Goal: Information Seeking & Learning: Learn about a topic

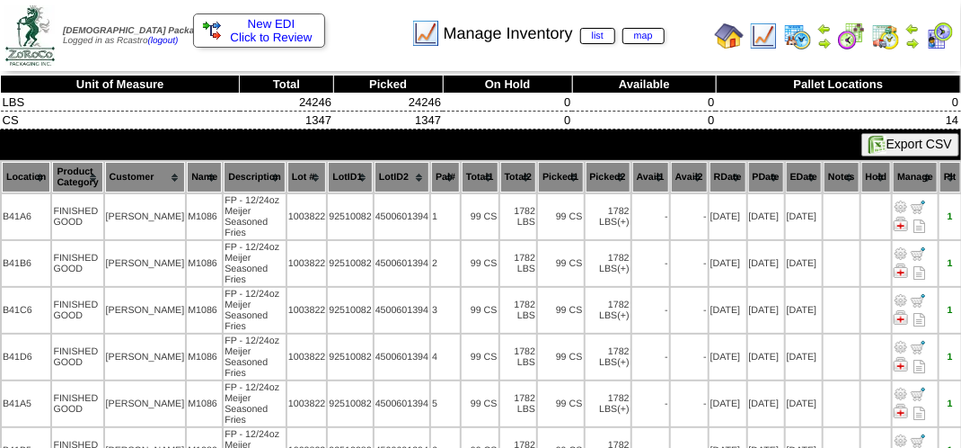
click at [367, 35] on div "Manage Inventory list map" at bounding box center [476, 27] width 549 height 49
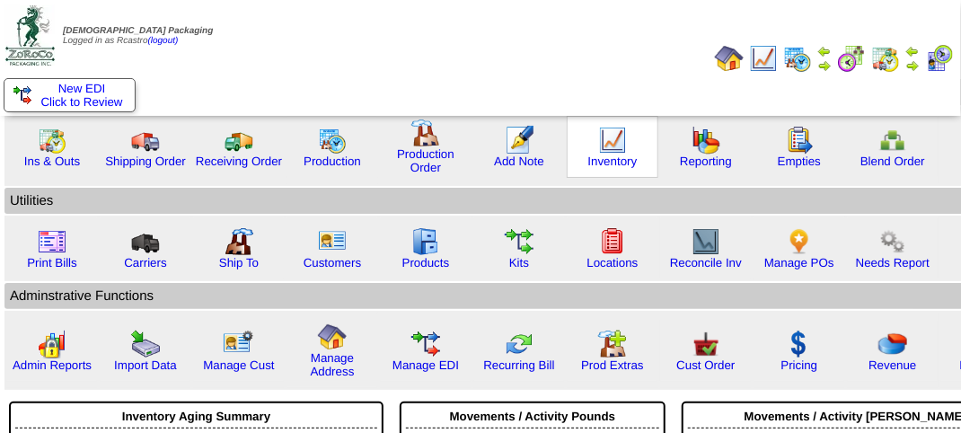
click at [598, 144] on img at bounding box center [612, 140] width 29 height 29
click at [599, 144] on img at bounding box center [612, 140] width 29 height 29
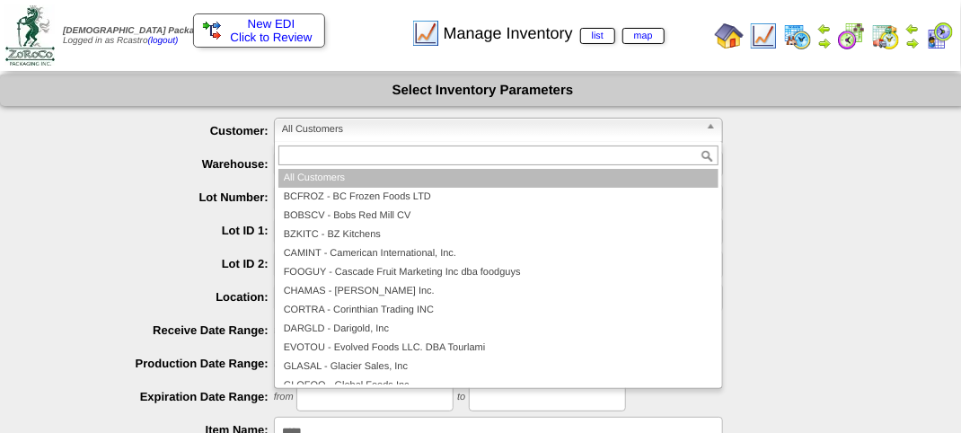
click at [425, 127] on span "All Customers" at bounding box center [490, 130] width 417 height 22
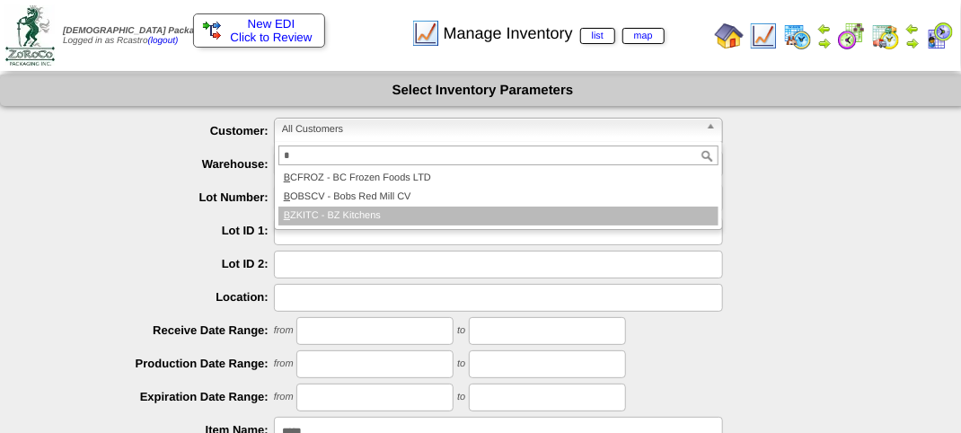
type input "*"
click at [378, 214] on li "B ZKITC - BZ Kitchens" at bounding box center [499, 216] width 440 height 19
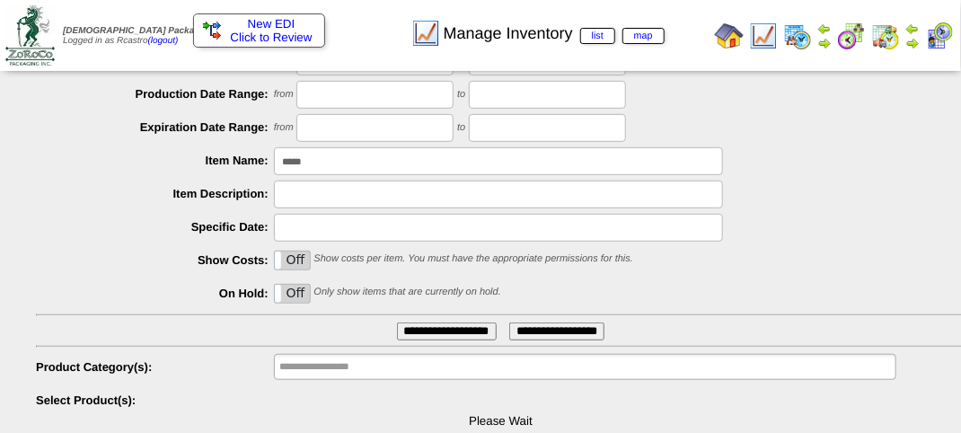
scroll to position [315, 0]
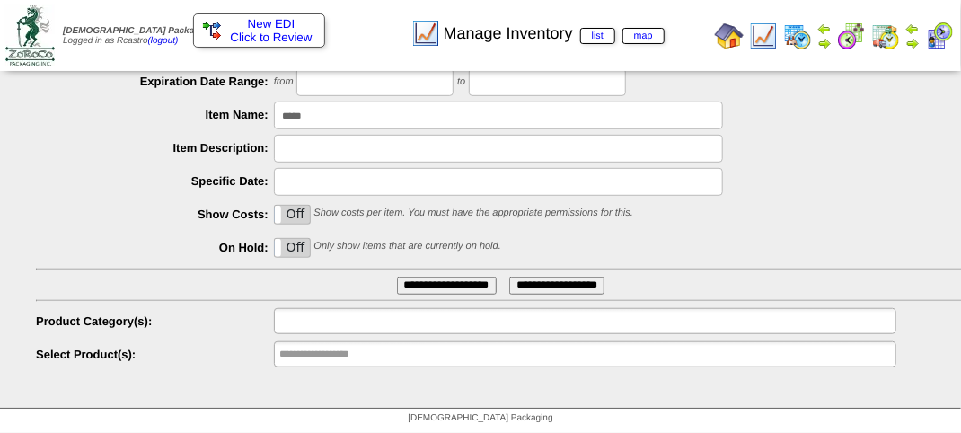
click at [355, 327] on input "text" at bounding box center [336, 321] width 115 height 22
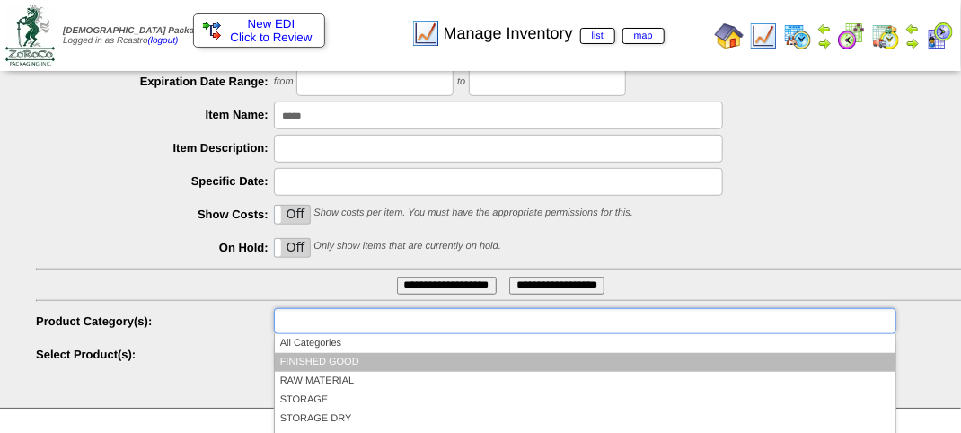
click at [348, 359] on li "FINISHED GOOD" at bounding box center [585, 362] width 621 height 19
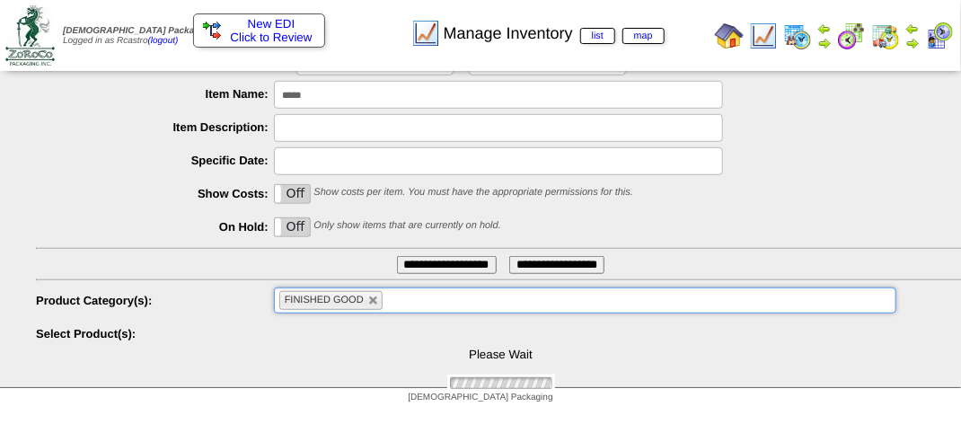
scroll to position [432, 0]
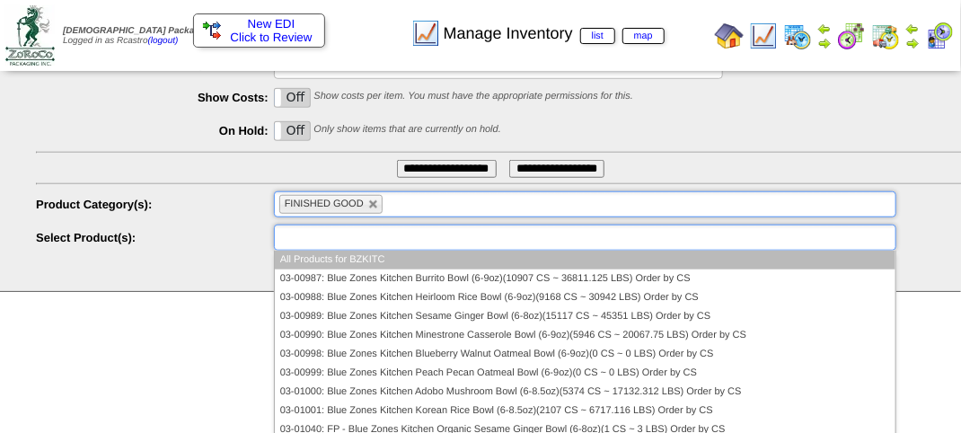
click at [340, 235] on input "text" at bounding box center [336, 237] width 115 height 22
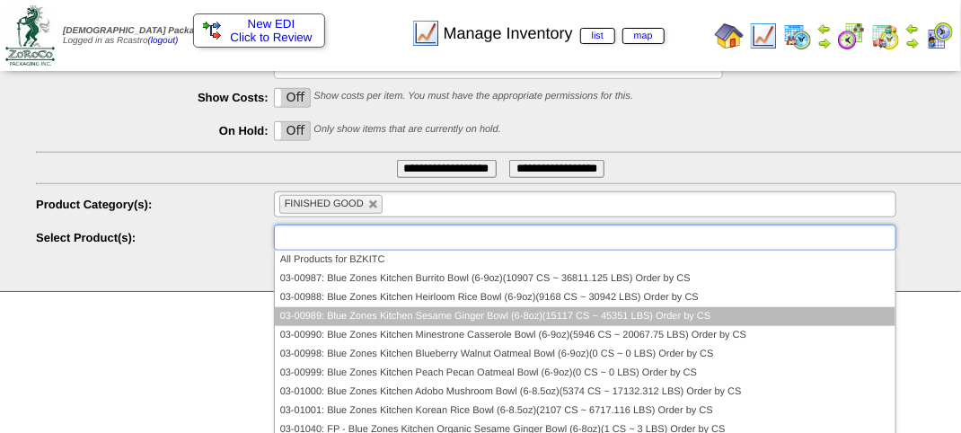
click at [360, 312] on li "03-00989: Blue Zones Kitchen Sesame Ginger Bowl (6-8oz)(15117 CS ~ 45351 LBS) O…" at bounding box center [585, 316] width 621 height 19
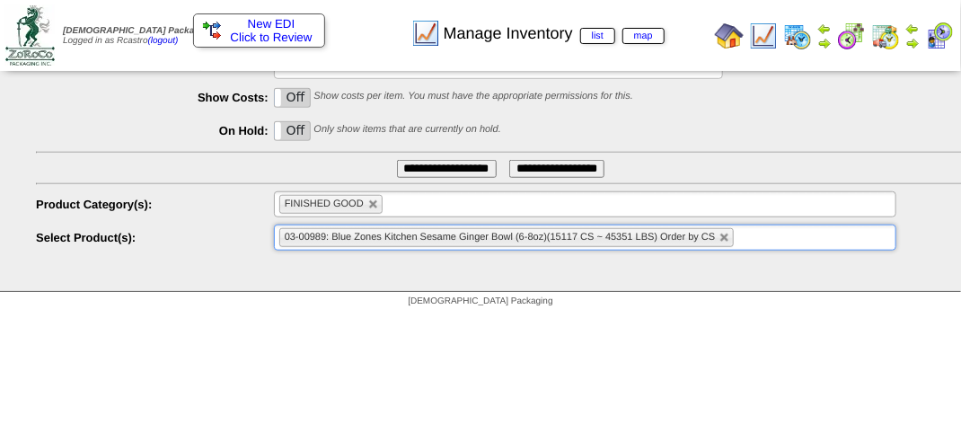
click at [422, 166] on input "**********" at bounding box center [447, 169] width 100 height 18
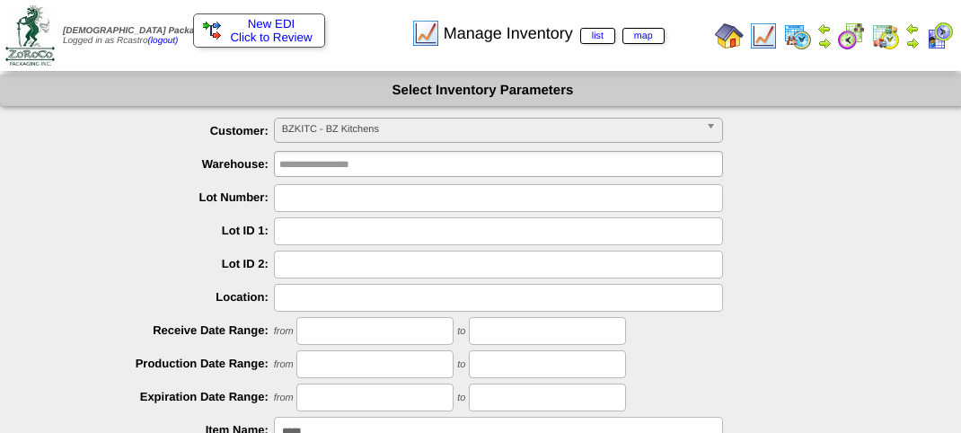
scroll to position [315, 0]
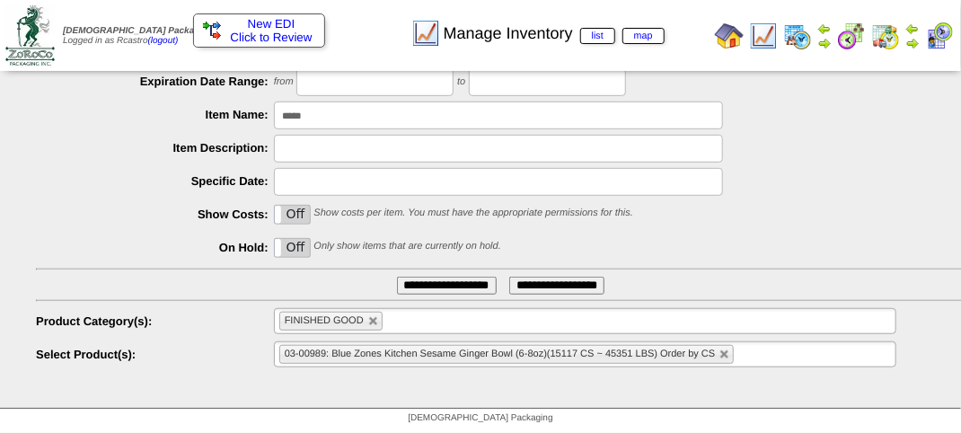
click at [722, 354] on link at bounding box center [725, 355] width 11 height 11
type input "**********"
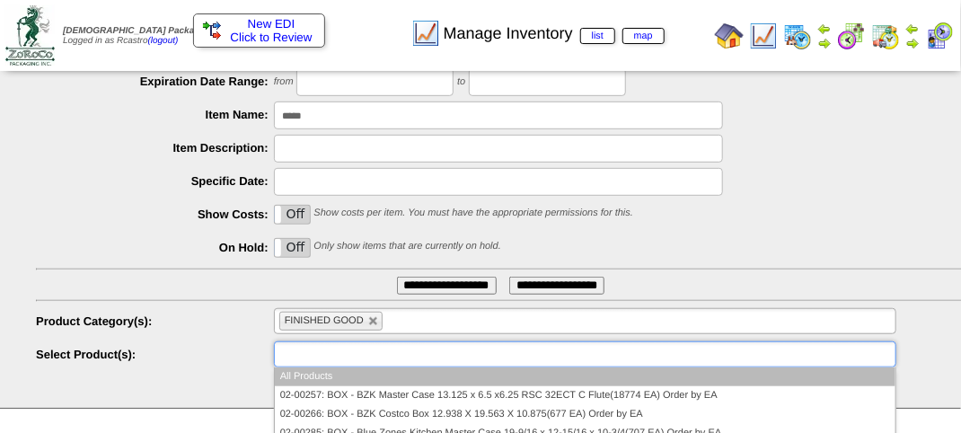
click at [358, 357] on input "text" at bounding box center [336, 354] width 115 height 22
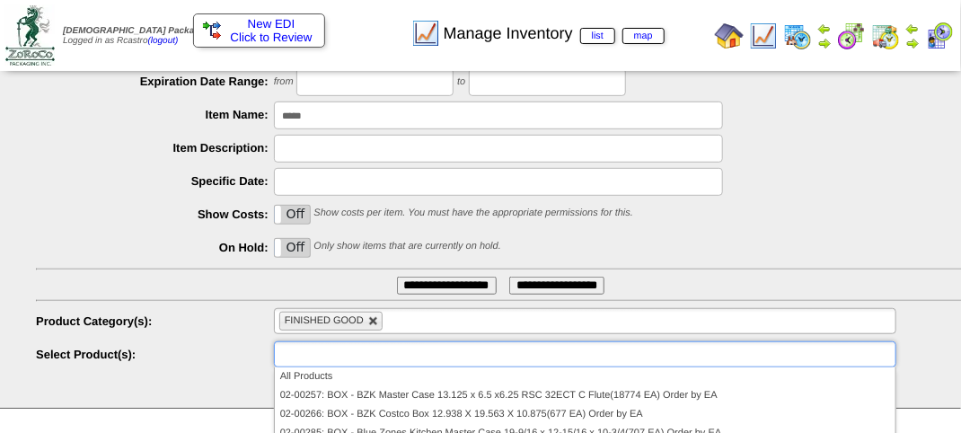
click at [375, 318] on link at bounding box center [373, 321] width 11 height 11
type input "**********"
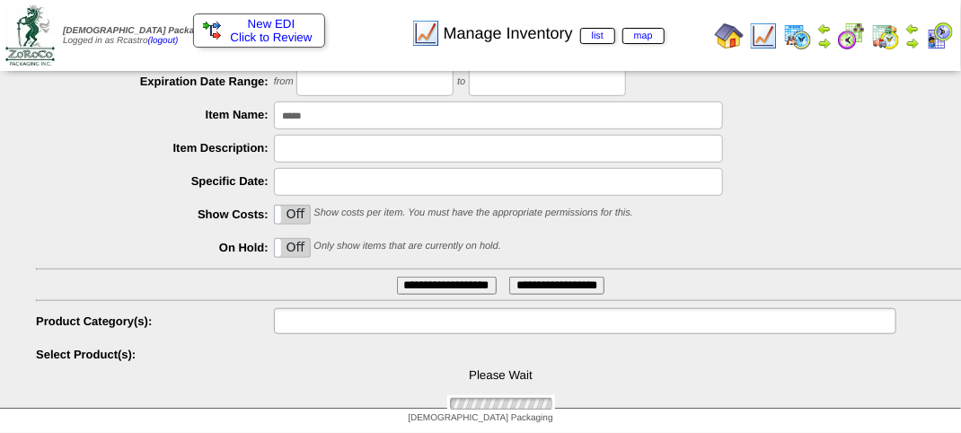
click at [377, 318] on input "text" at bounding box center [336, 321] width 115 height 22
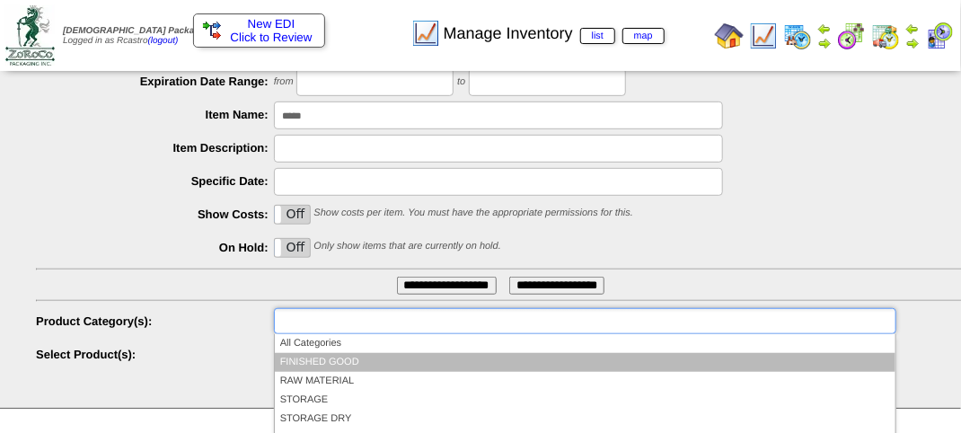
click at [331, 360] on li "FINISHED GOOD" at bounding box center [585, 362] width 621 height 19
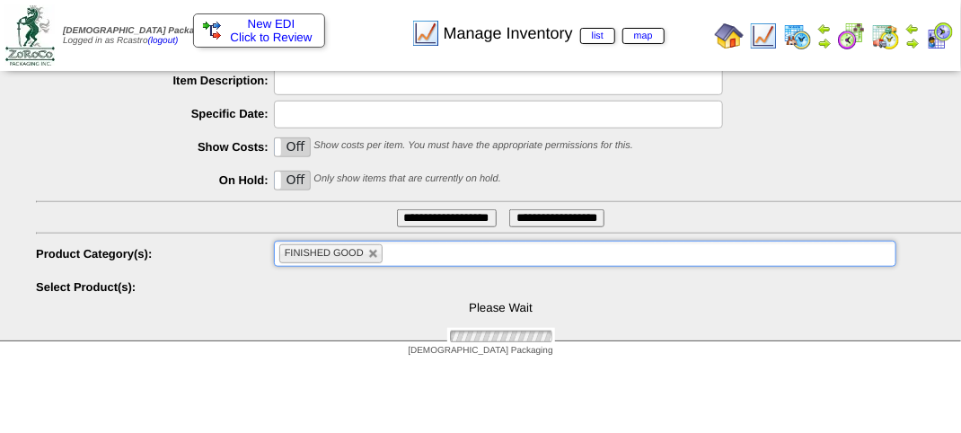
scroll to position [432, 0]
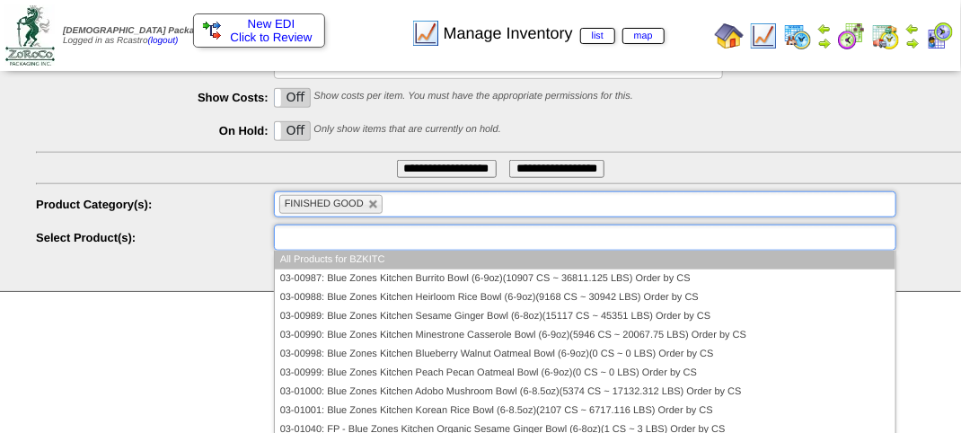
click at [333, 232] on input "text" at bounding box center [336, 237] width 115 height 22
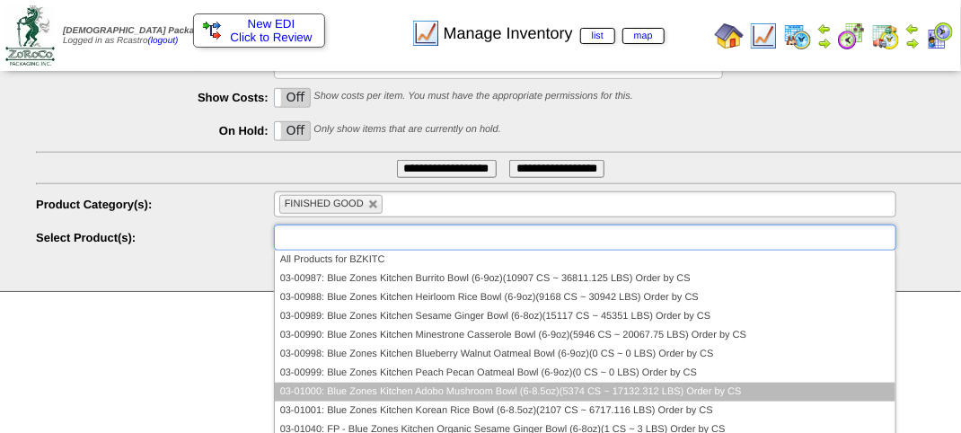
scroll to position [49, 0]
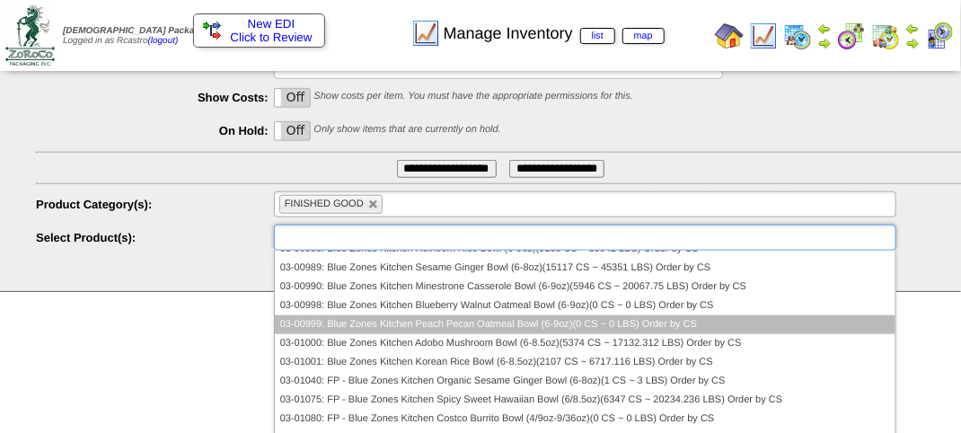
click at [334, 320] on li "03-00999: Blue Zones Kitchen Peach Pecan Oatmeal Bowl (6-9oz)(0 CS ~ 0 LBS) Ord…" at bounding box center [585, 324] width 621 height 19
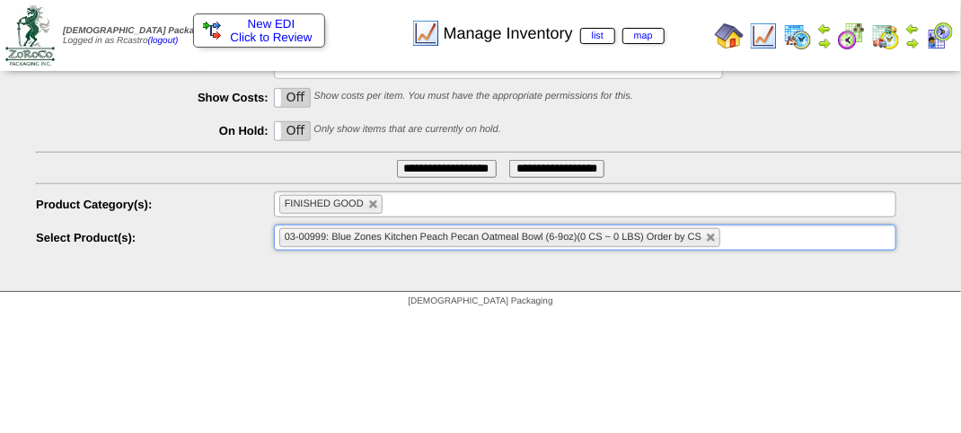
click at [412, 174] on input "**********" at bounding box center [447, 169] width 100 height 18
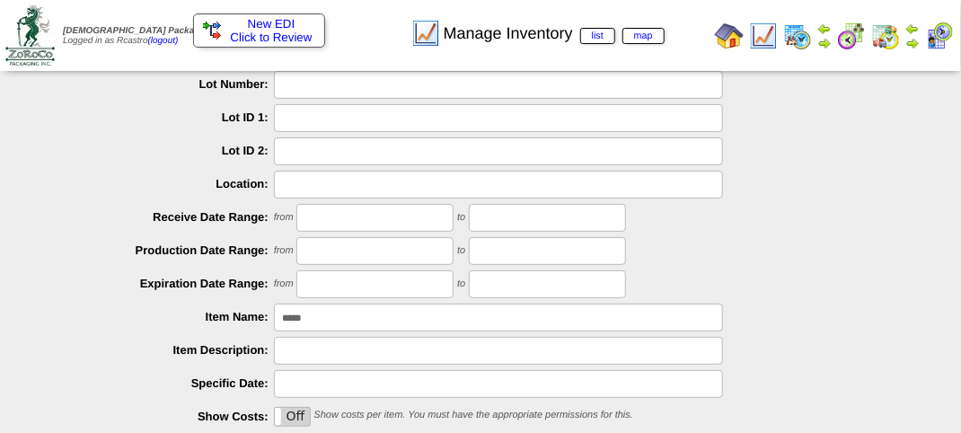
scroll to position [226, 0]
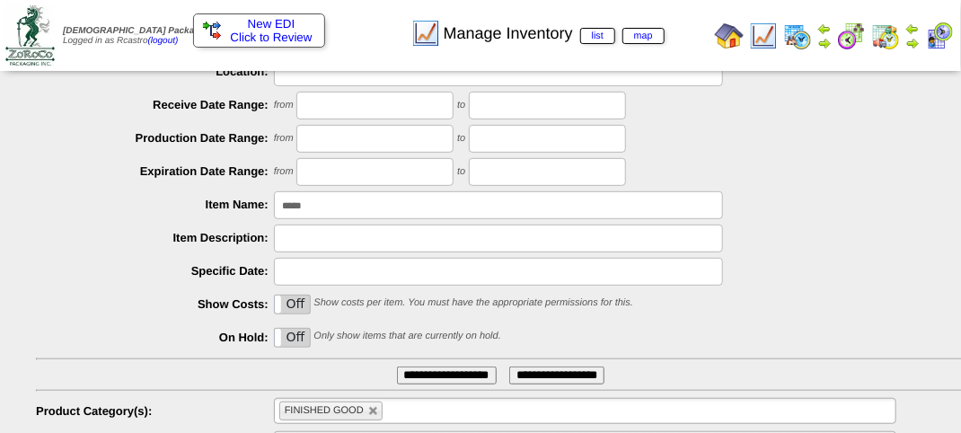
click at [369, 209] on input "*****" at bounding box center [498, 205] width 449 height 28
type input "*"
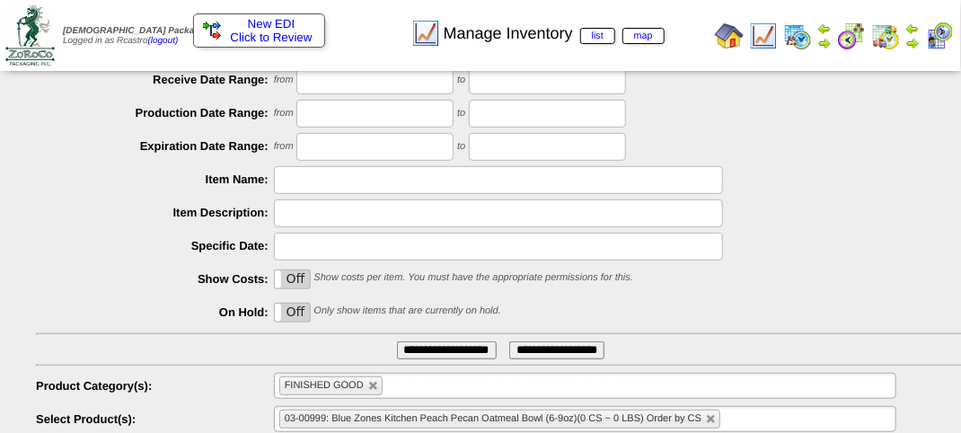
scroll to position [315, 0]
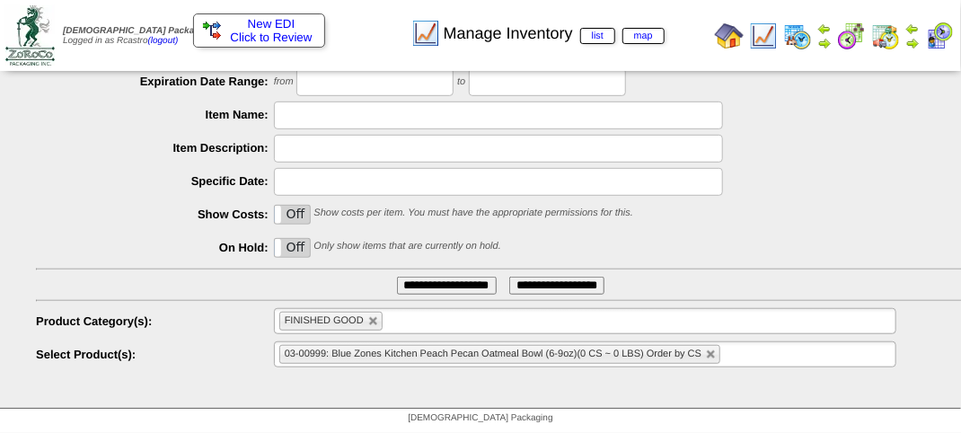
click at [430, 286] on input "**********" at bounding box center [447, 286] width 100 height 18
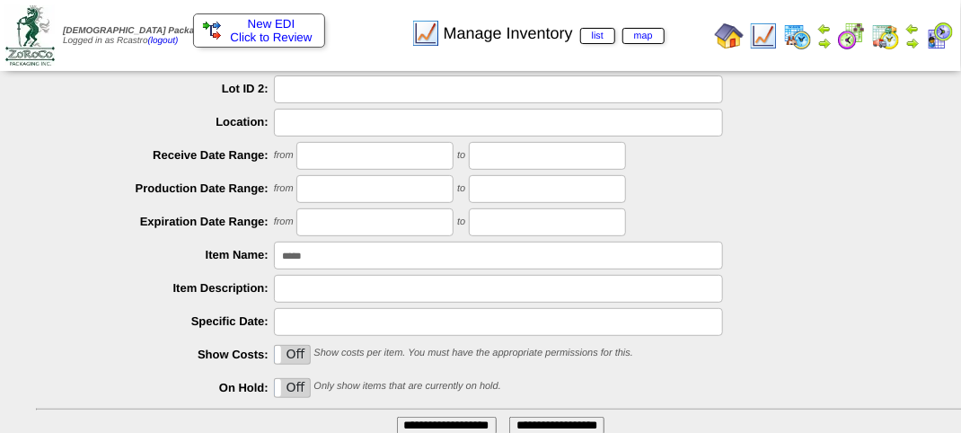
scroll to position [180, 0]
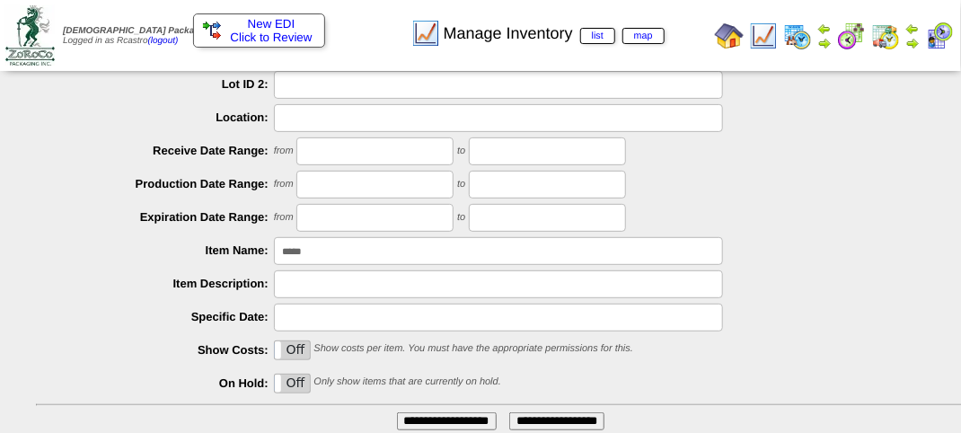
click at [338, 245] on input "*****" at bounding box center [498, 251] width 449 height 28
type input "*"
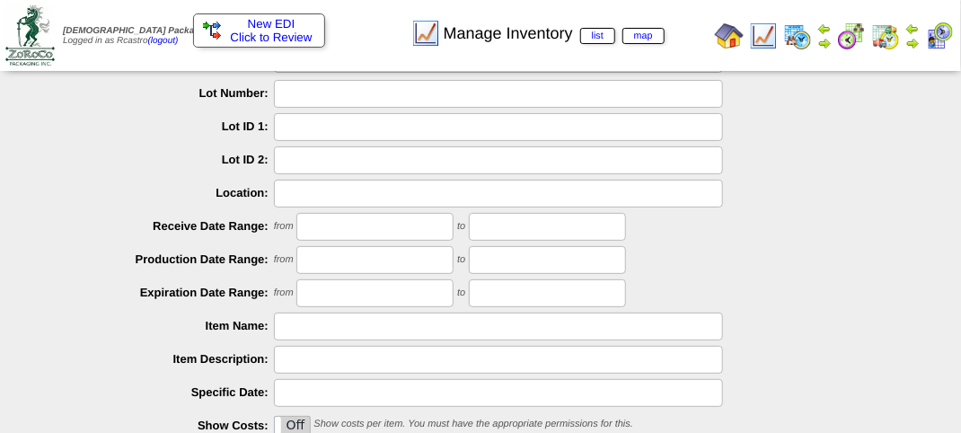
scroll to position [0, 0]
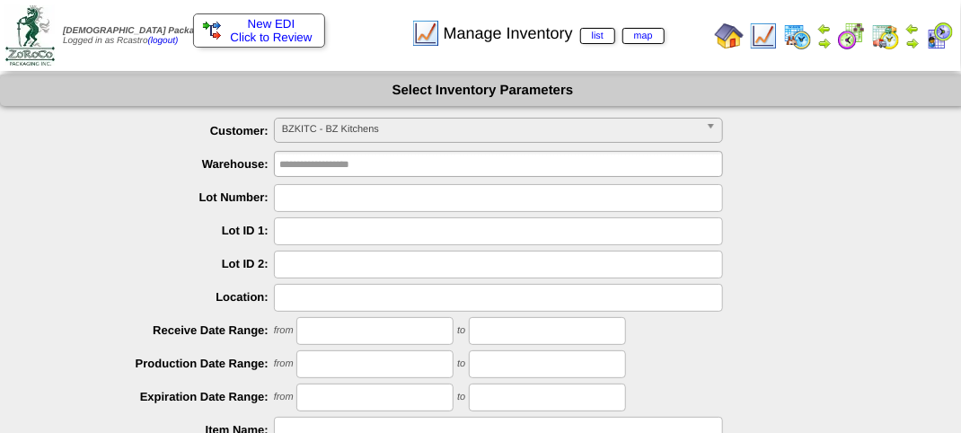
click at [404, 128] on span "BZKITC - BZ Kitchens" at bounding box center [490, 130] width 417 height 22
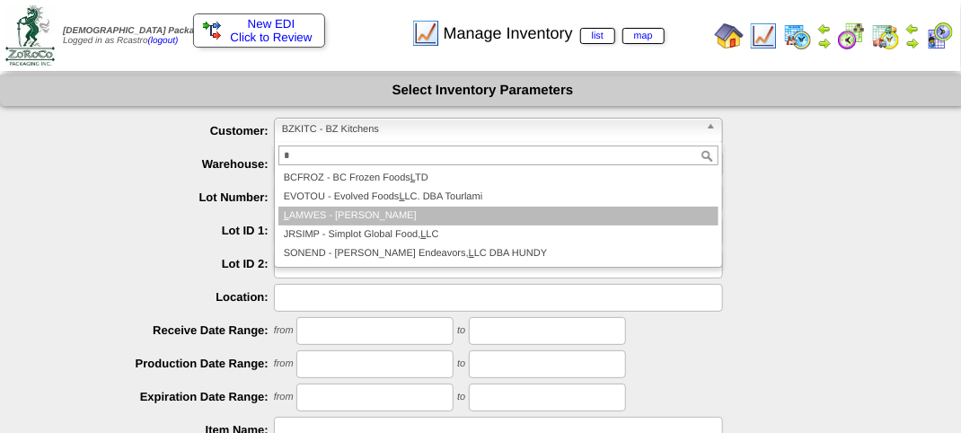
type input "*"
click at [413, 211] on li "L AMWES - [PERSON_NAME]" at bounding box center [499, 216] width 440 height 19
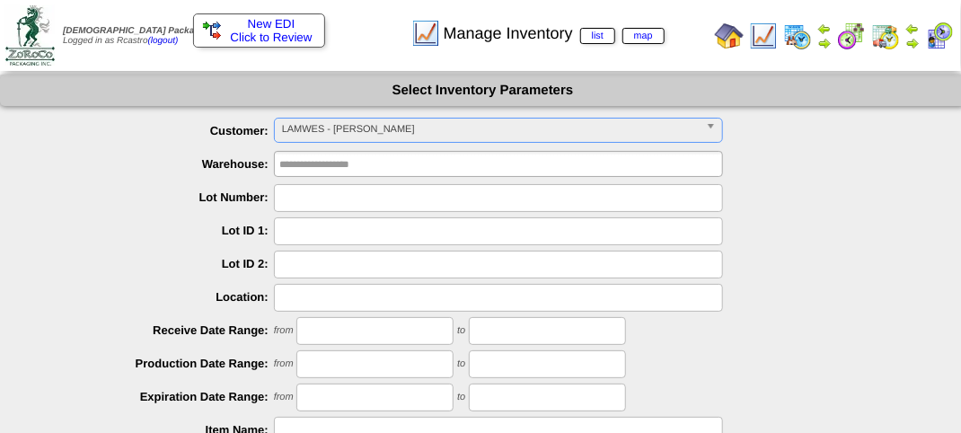
click at [377, 128] on span "LAMWES - [PERSON_NAME]" at bounding box center [490, 130] width 417 height 22
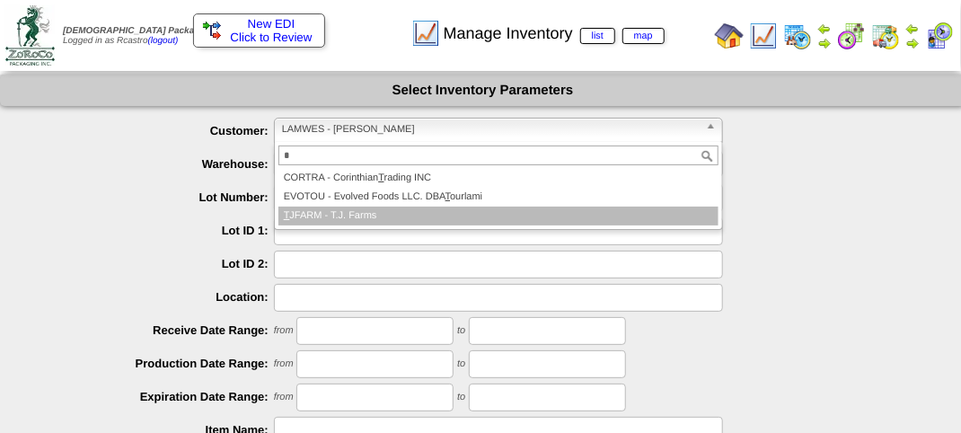
type input "*"
click at [370, 210] on li "T JFARM - T.J. Farms" at bounding box center [499, 216] width 440 height 19
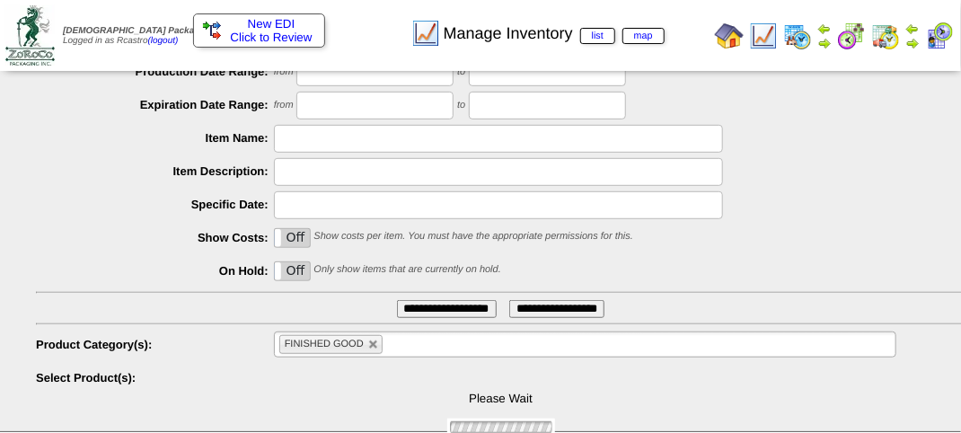
scroll to position [315, 0]
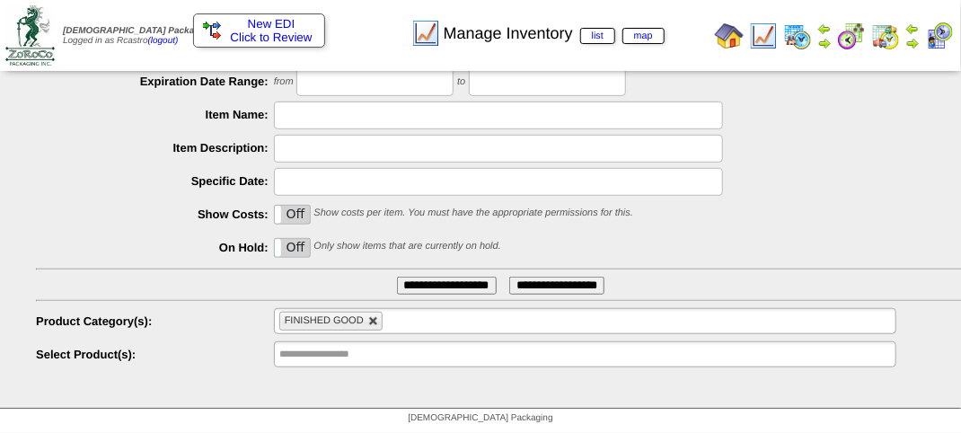
click at [373, 323] on link at bounding box center [373, 321] width 11 height 11
type input "**********"
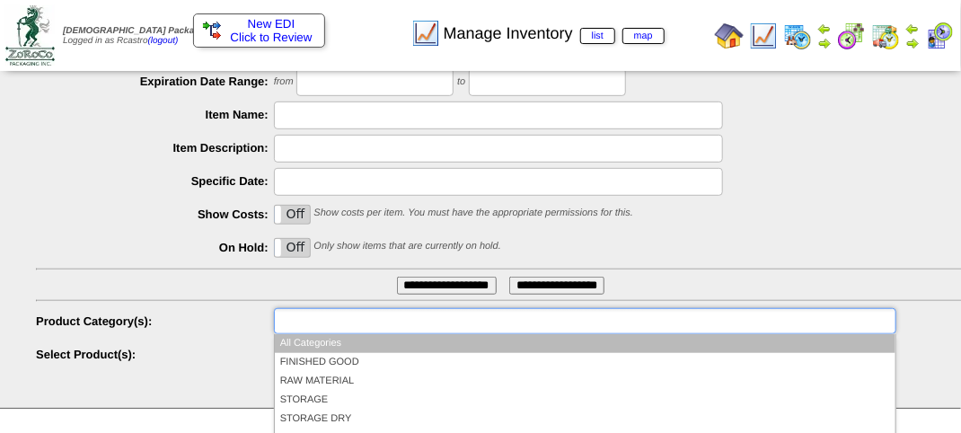
click at [377, 322] on input "text" at bounding box center [336, 321] width 115 height 22
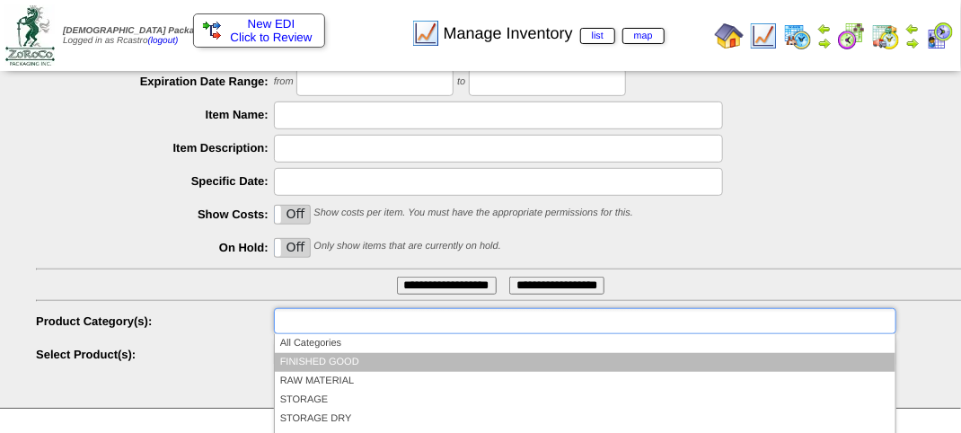
click at [341, 355] on li "FINISHED GOOD" at bounding box center [585, 362] width 621 height 19
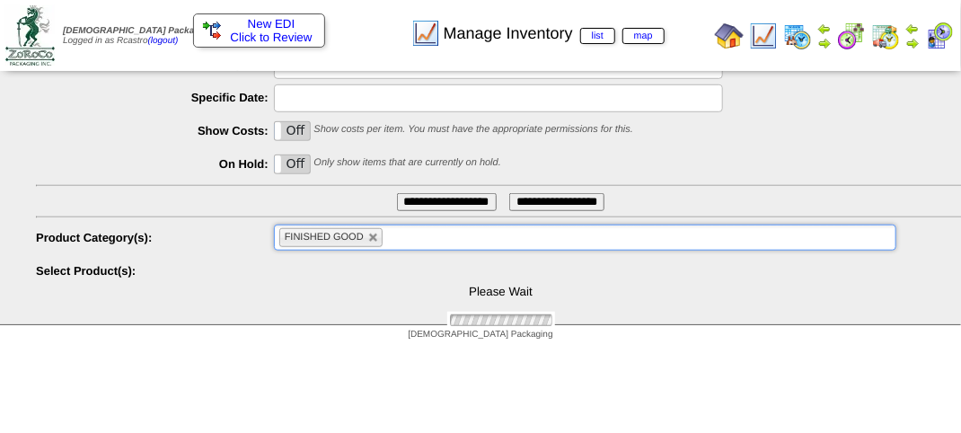
scroll to position [432, 0]
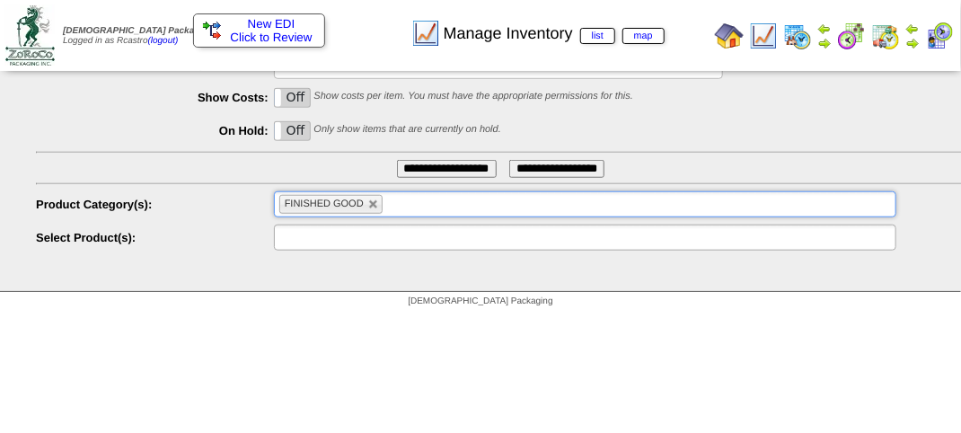
click at [327, 233] on input "text" at bounding box center [336, 237] width 115 height 22
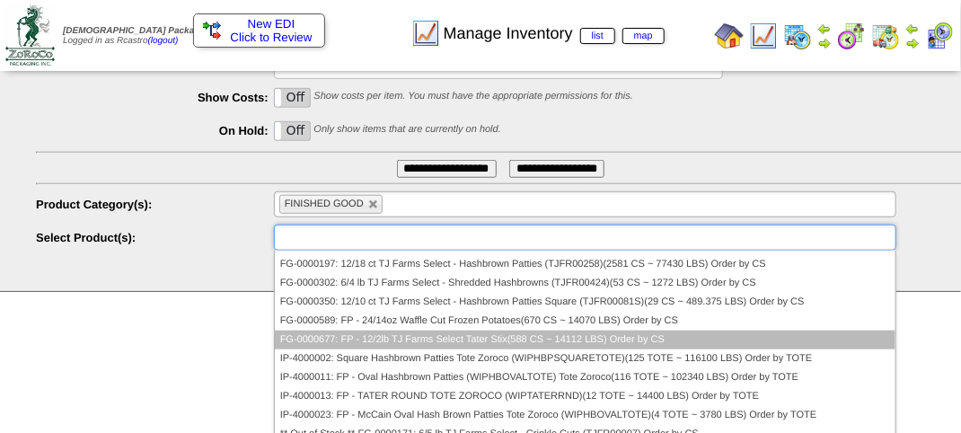
scroll to position [0, 0]
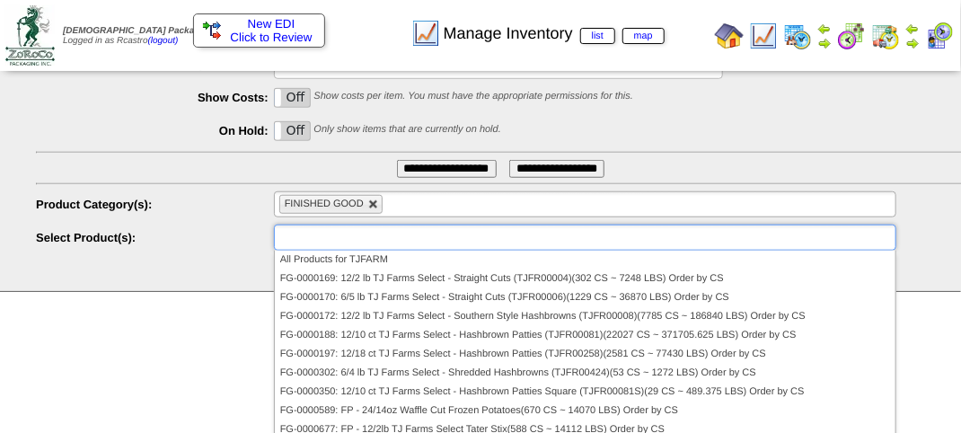
click at [373, 206] on link at bounding box center [373, 204] width 11 height 11
type input "**********"
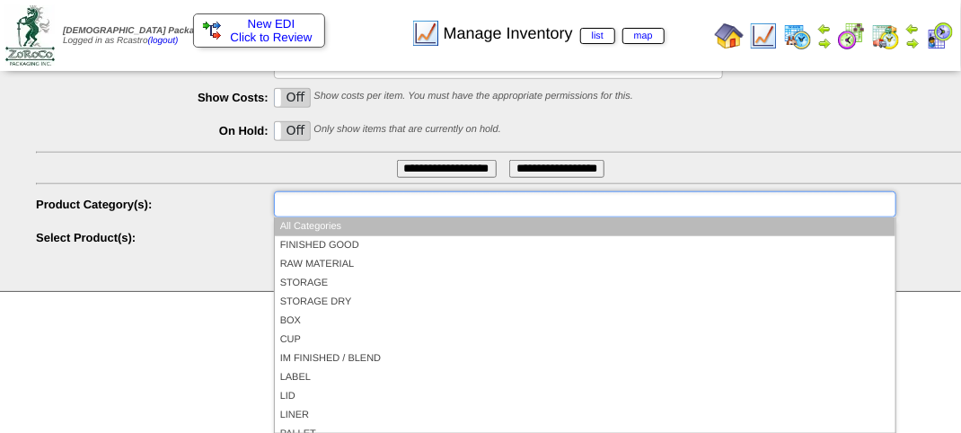
click at [372, 205] on input "text" at bounding box center [336, 204] width 115 height 22
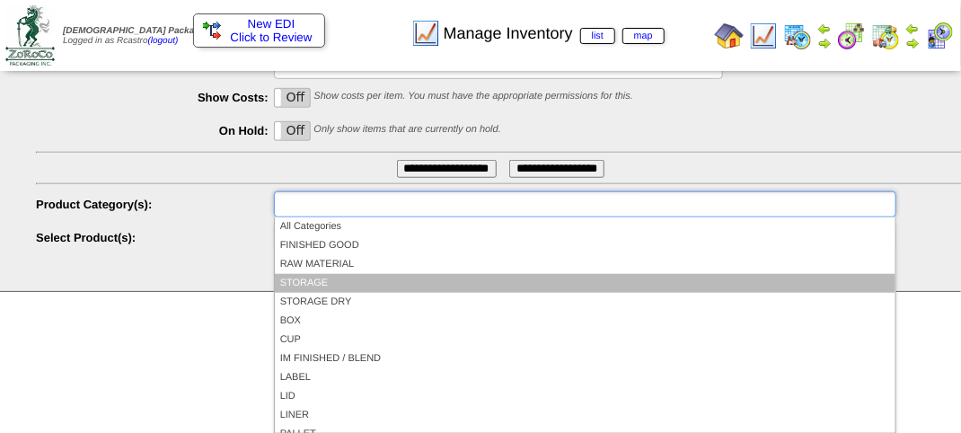
click at [309, 278] on li "STORAGE" at bounding box center [585, 283] width 621 height 19
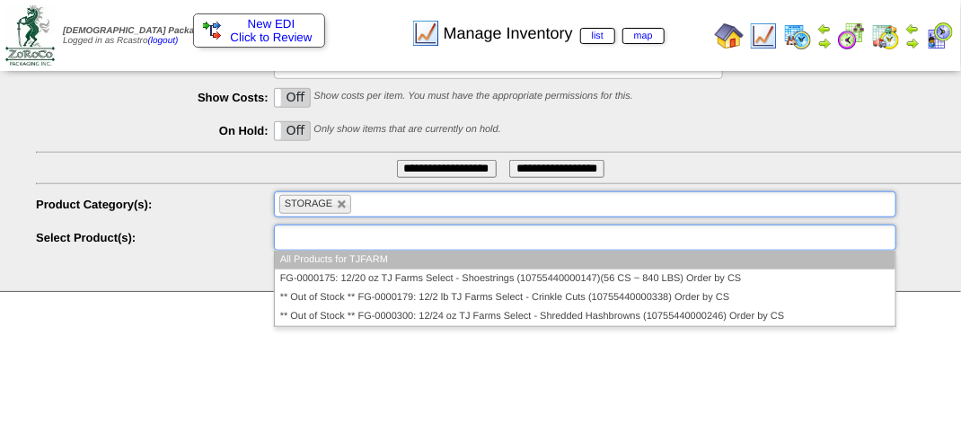
click at [346, 239] on input "text" at bounding box center [336, 237] width 115 height 22
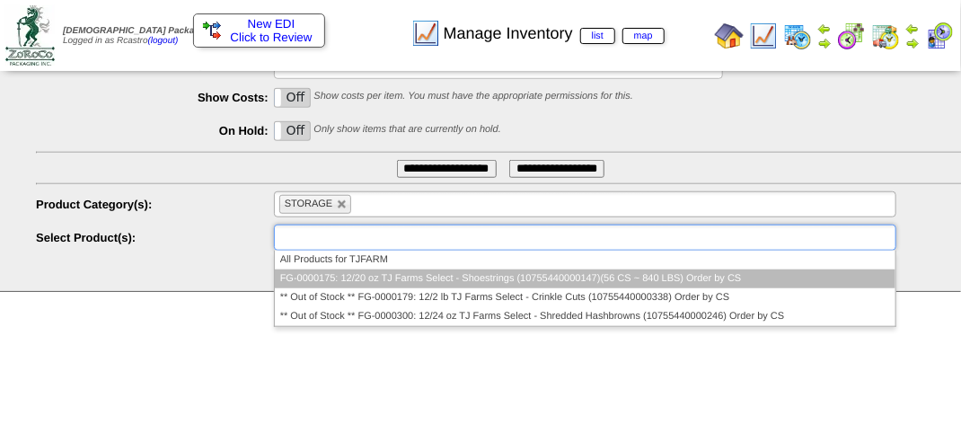
click at [336, 279] on li "FG-0000175: 12/20 oz TJ Farms Select - Shoestrings (10755440000147)(56 CS ~ 840…" at bounding box center [585, 279] width 621 height 19
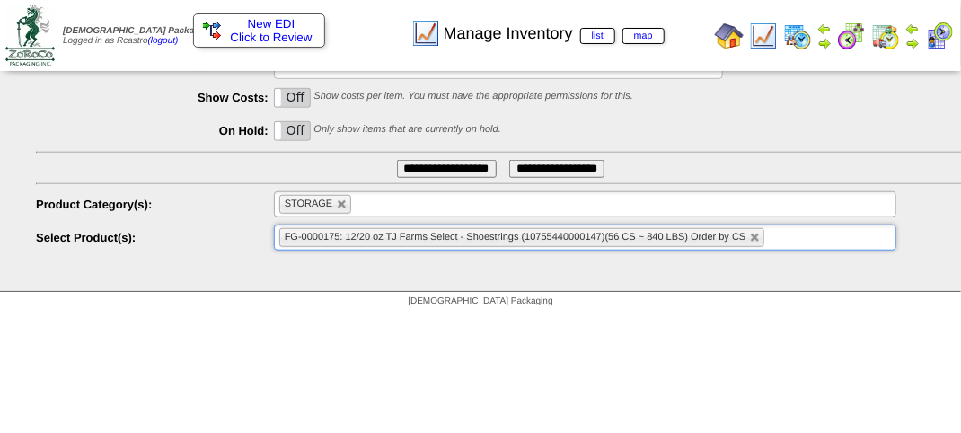
click at [399, 170] on input "**********" at bounding box center [447, 169] width 100 height 18
